Goal: Task Accomplishment & Management: Use online tool/utility

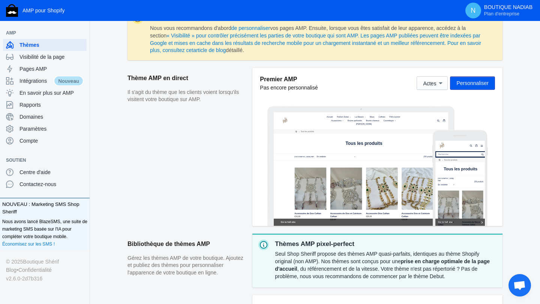
scroll to position [80, 0]
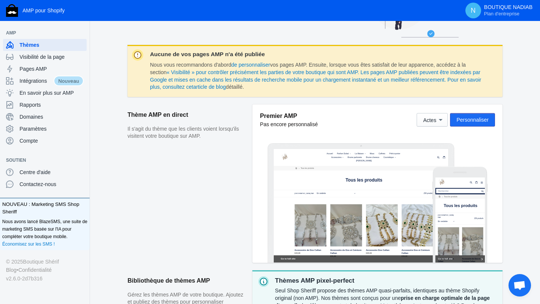
click at [455, 122] on button "Personnaliser" at bounding box center [472, 119] width 45 height 13
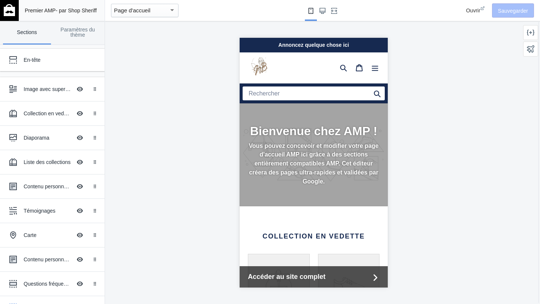
scroll to position [0, 132]
